Goal: Information Seeking & Learning: Learn about a topic

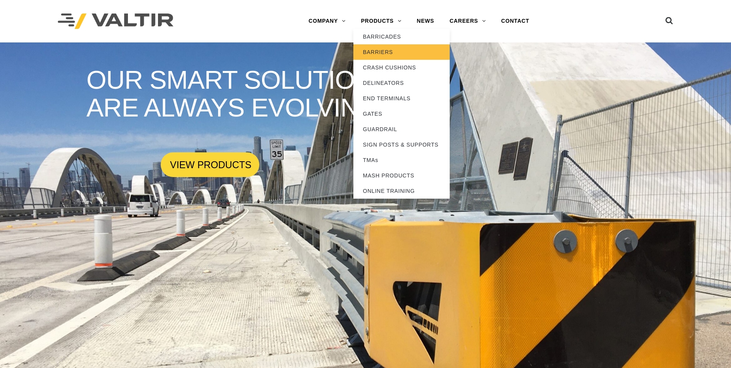
click at [386, 52] on link "BARRIERS" at bounding box center [402, 51] width 96 height 15
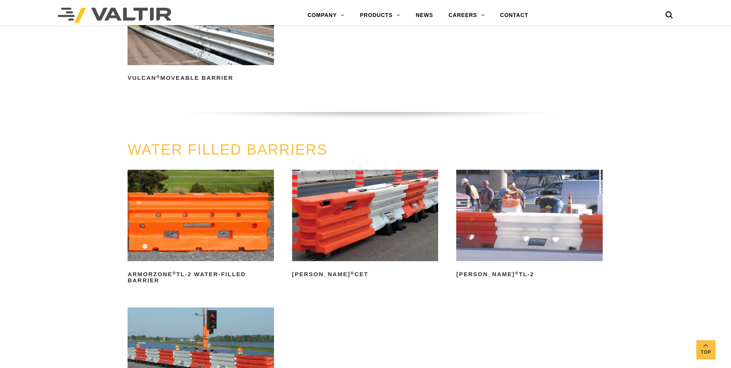
scroll to position [906, 0]
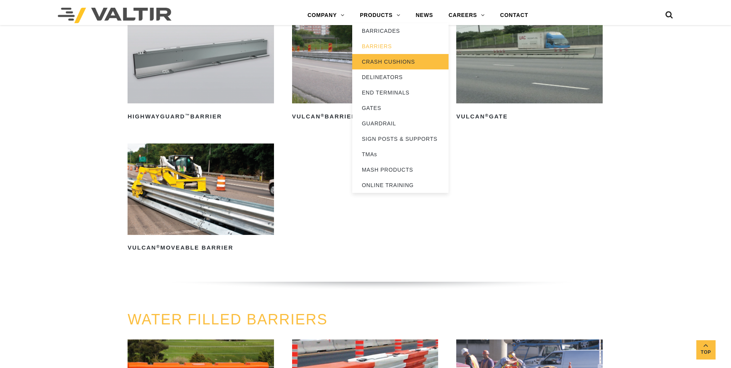
click at [391, 65] on link "CRASH CUSHIONS" at bounding box center [400, 61] width 96 height 15
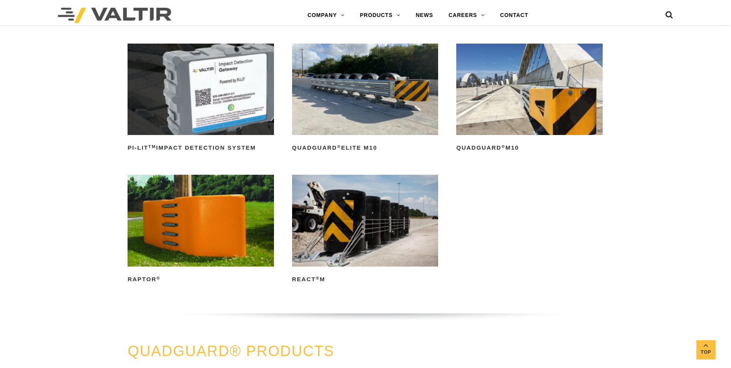
scroll to position [270, 0]
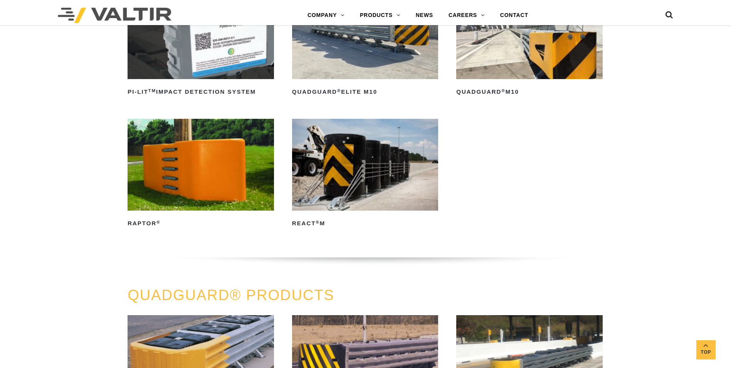
click at [221, 162] on img at bounding box center [201, 164] width 147 height 91
